Goal: Information Seeking & Learning: Learn about a topic

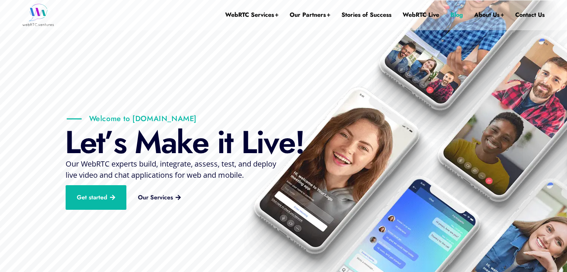
click at [457, 14] on link "Blog" at bounding box center [457, 15] width 13 height 30
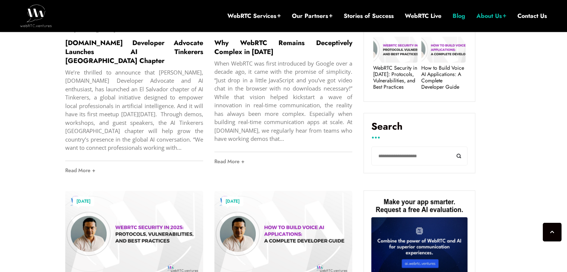
scroll to position [381, 0]
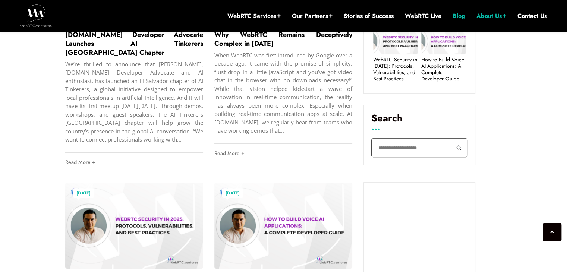
click at [401, 141] on input "Search" at bounding box center [420, 147] width 96 height 19
type input "**"
click at [451, 138] on button "Search" at bounding box center [459, 147] width 17 height 19
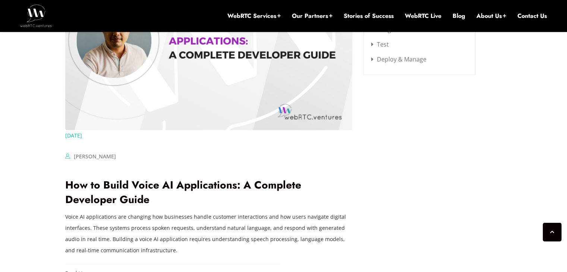
scroll to position [1007, 0]
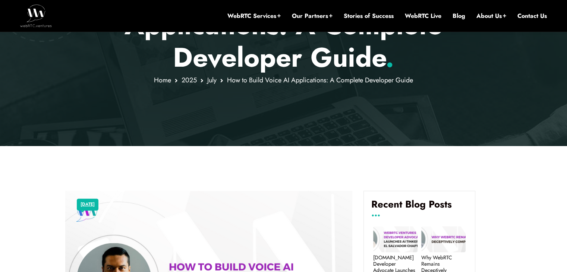
scroll to position [37, 0]
